Goal: Information Seeking & Learning: Find specific fact

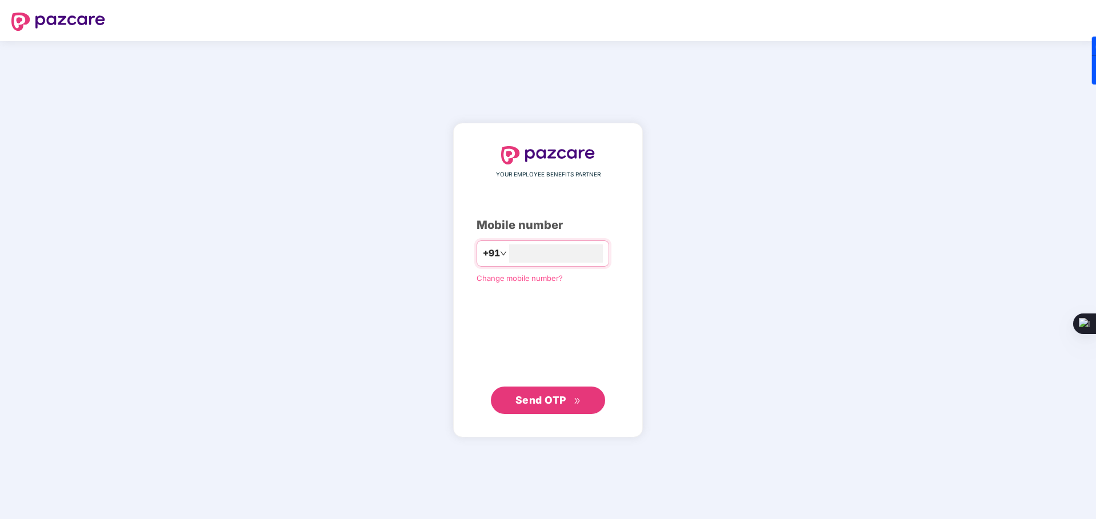
type input "**********"
click at [545, 400] on span "Send OTP" at bounding box center [540, 400] width 51 height 12
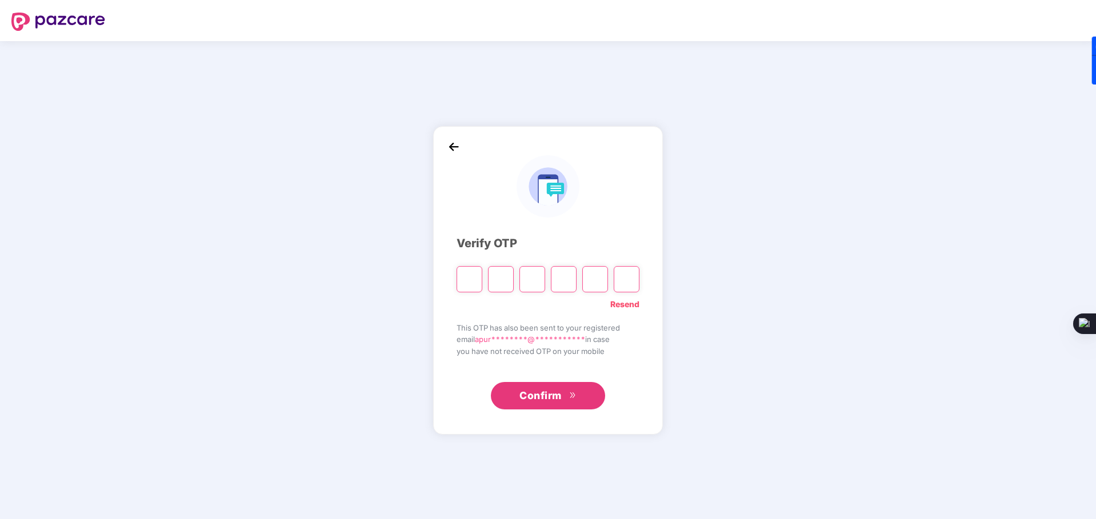
type input "*"
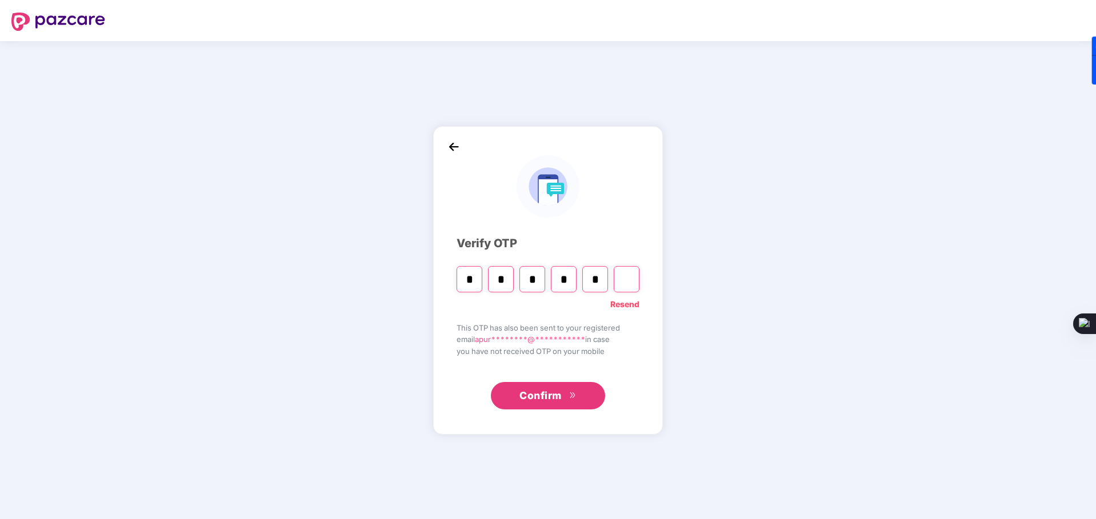
type input "*"
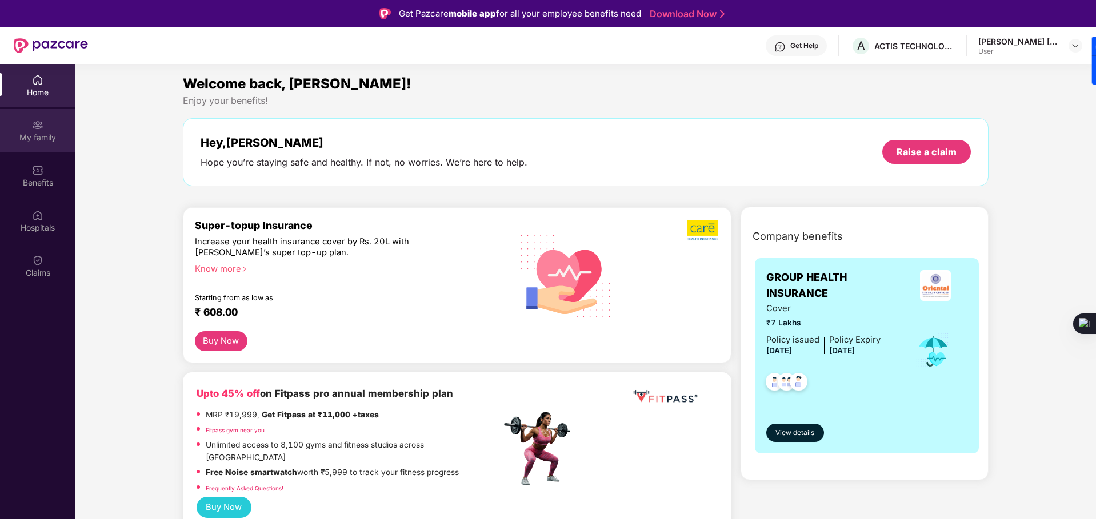
click at [37, 134] on div "My family" at bounding box center [37, 137] width 75 height 11
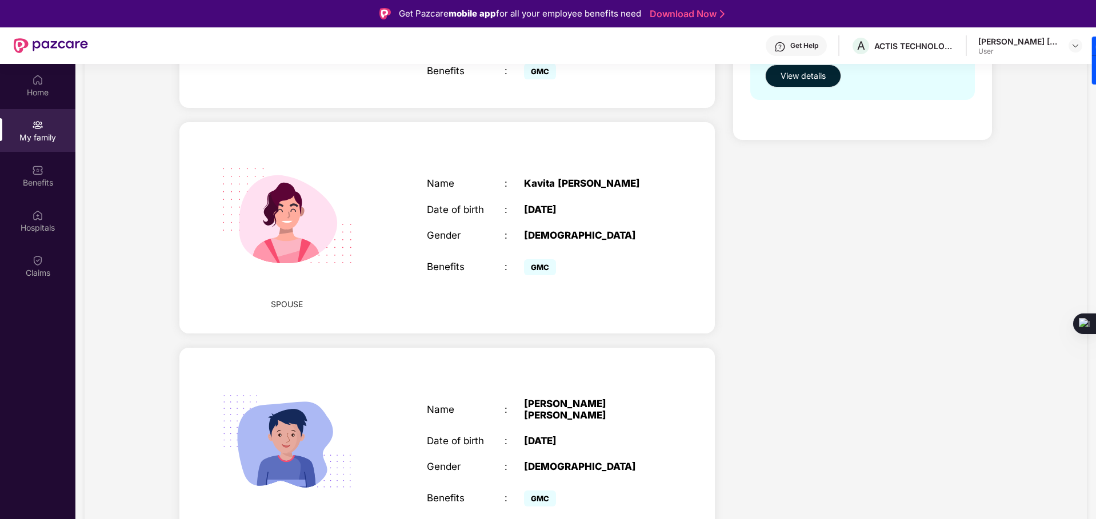
scroll to position [85, 0]
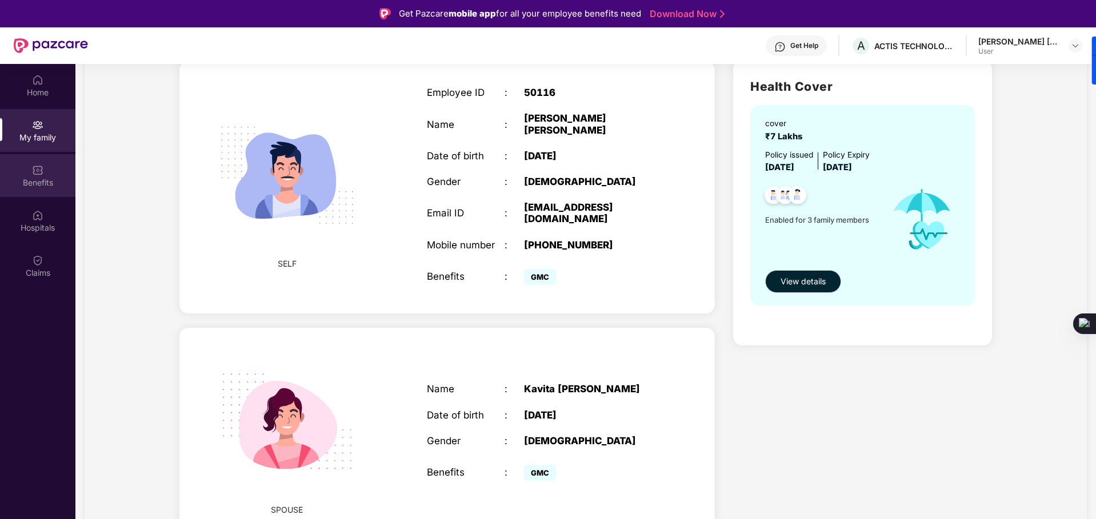
click at [46, 182] on div "Benefits" at bounding box center [37, 182] width 75 height 11
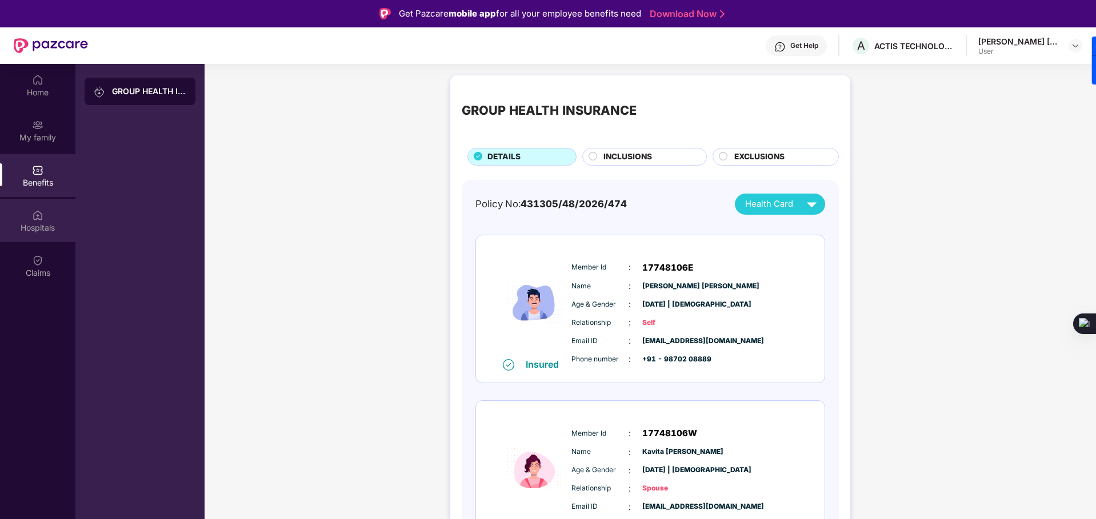
click at [40, 227] on div "Hospitals" at bounding box center [37, 227] width 75 height 11
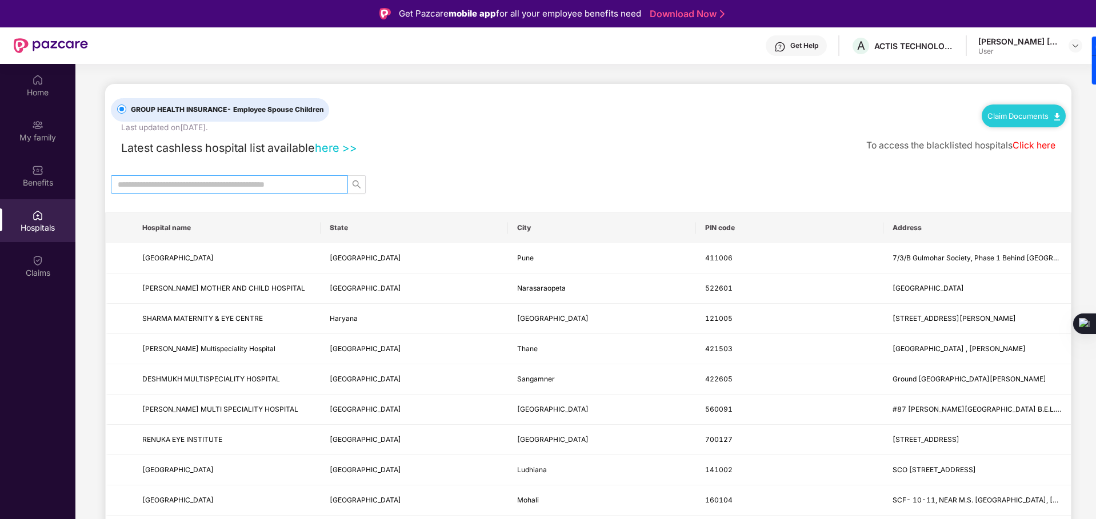
click at [267, 180] on input "text" at bounding box center [225, 184] width 214 height 13
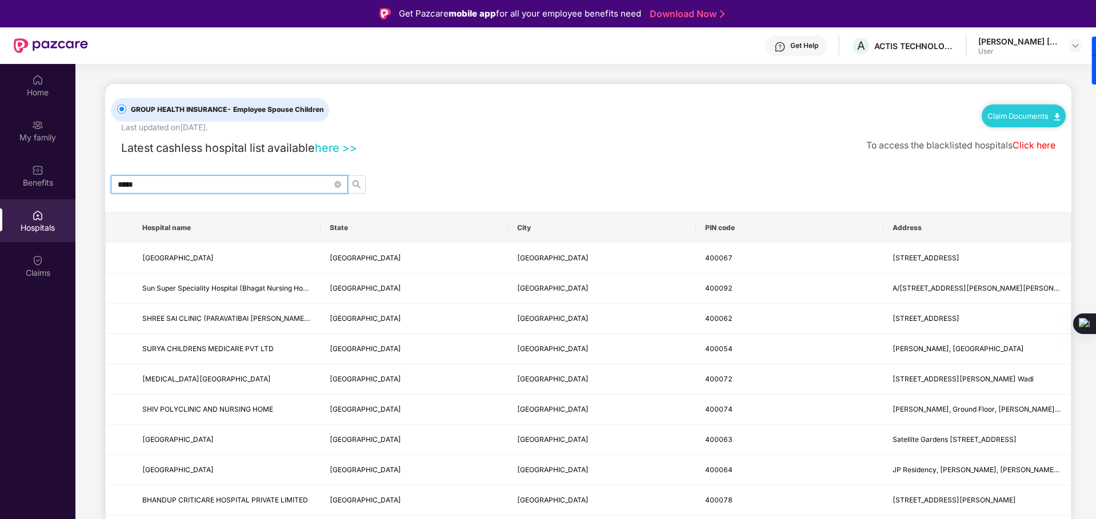
type input "******"
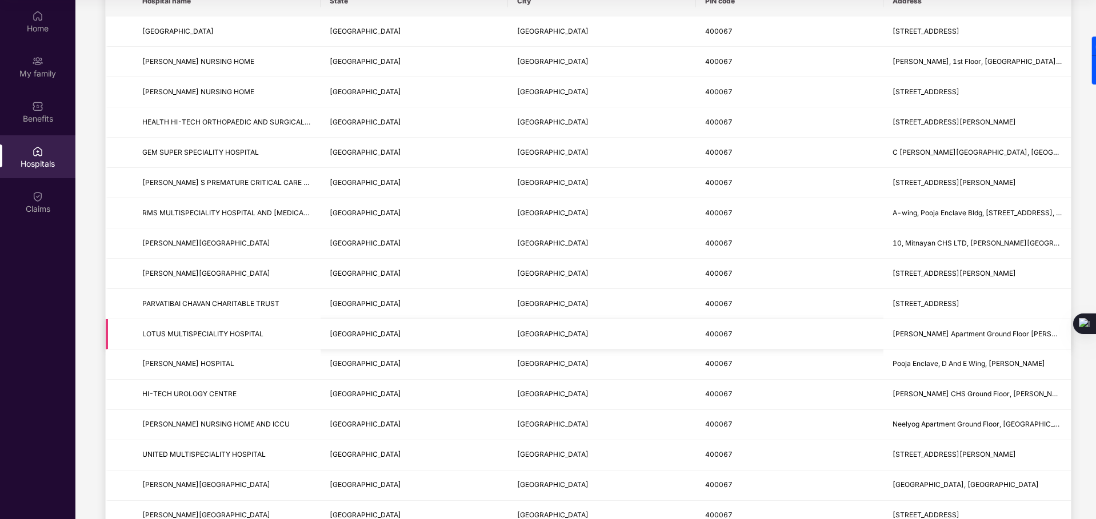
scroll to position [3, 0]
